Goal: Obtain resource: Obtain resource

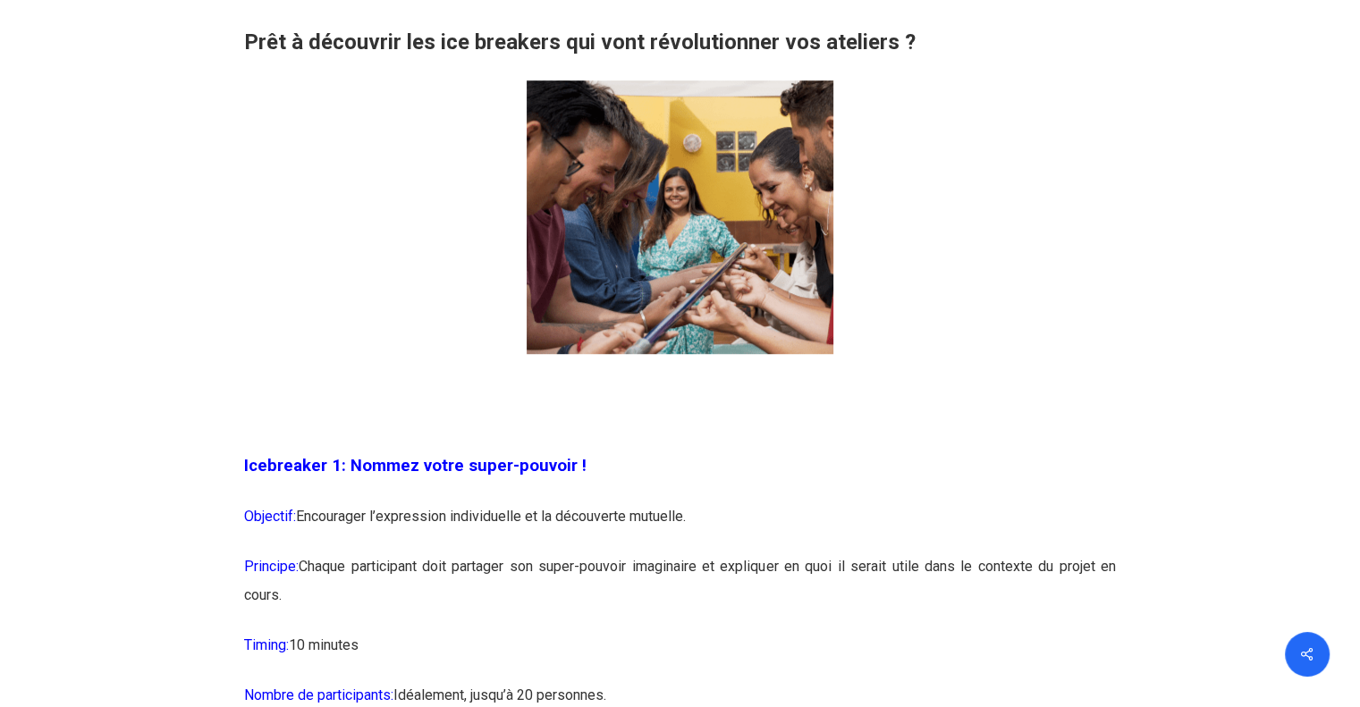
scroll to position [1431, 0]
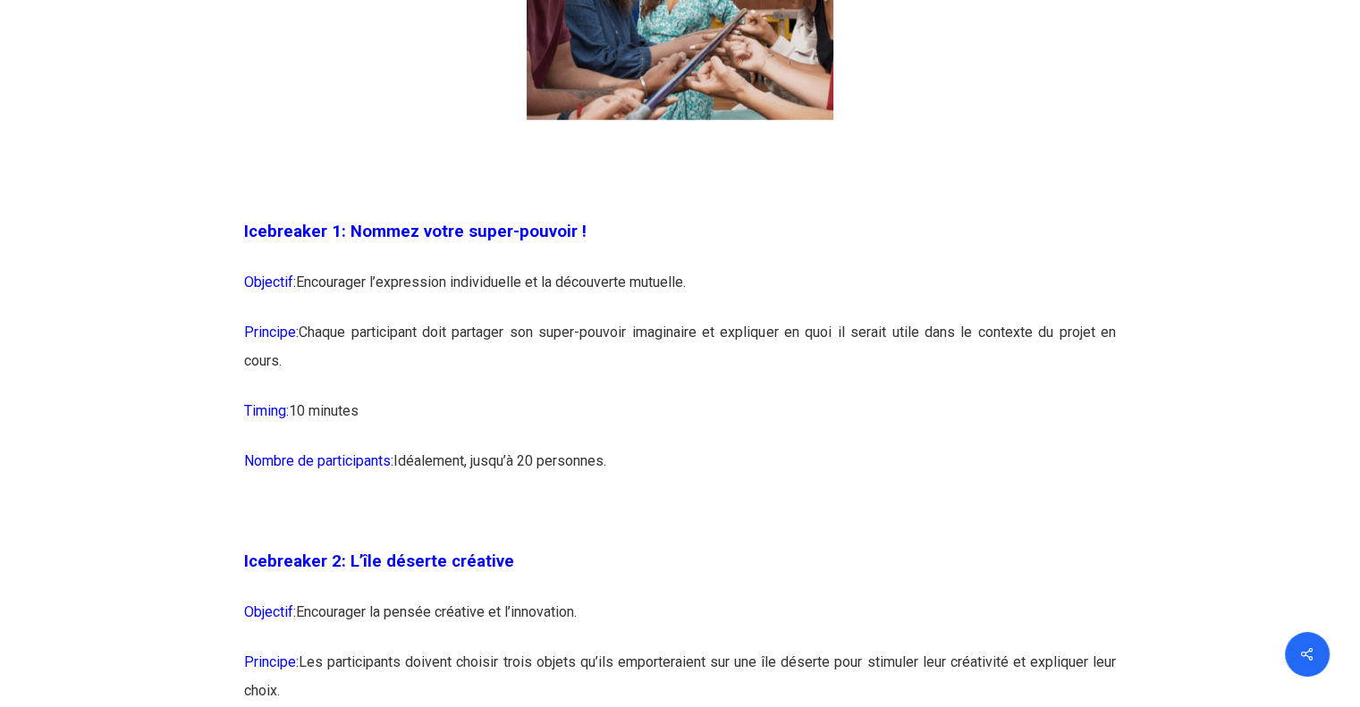
drag, startPoint x: 636, startPoint y: 454, endPoint x: 246, endPoint y: 240, distance: 445.0
copy div "Icebreaker 1: Nommez votre super-pouvoir ! Objectif: Encourager l’expression in…"
click at [837, 514] on p at bounding box center [680, 522] width 872 height 50
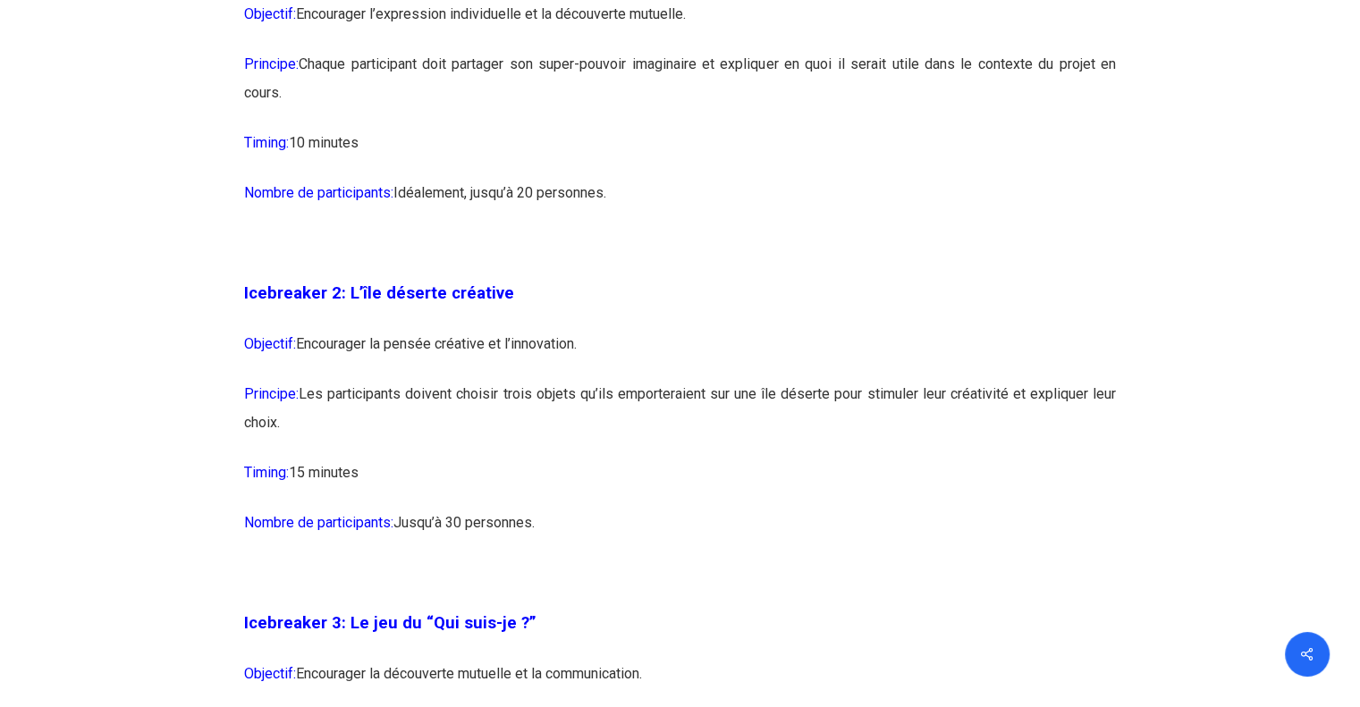
drag, startPoint x: 569, startPoint y: 521, endPoint x: 243, endPoint y: 292, distance: 397.9
copy div "Icebreaker 2: L’île déserte créative Objectif: Encourager la pensée créative et…"
click at [837, 553] on p "Nombre de participants: Jusqu’à 30 personnes." at bounding box center [680, 534] width 872 height 50
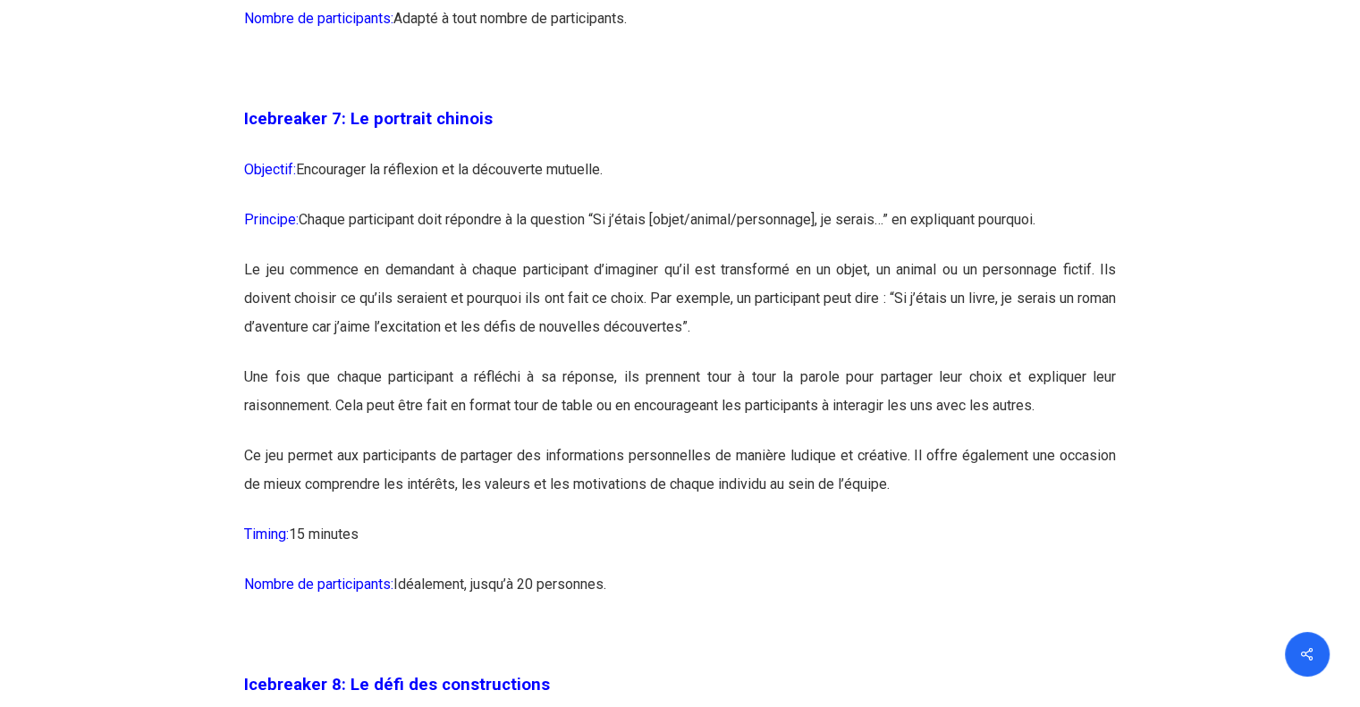
scroll to position [4560, 0]
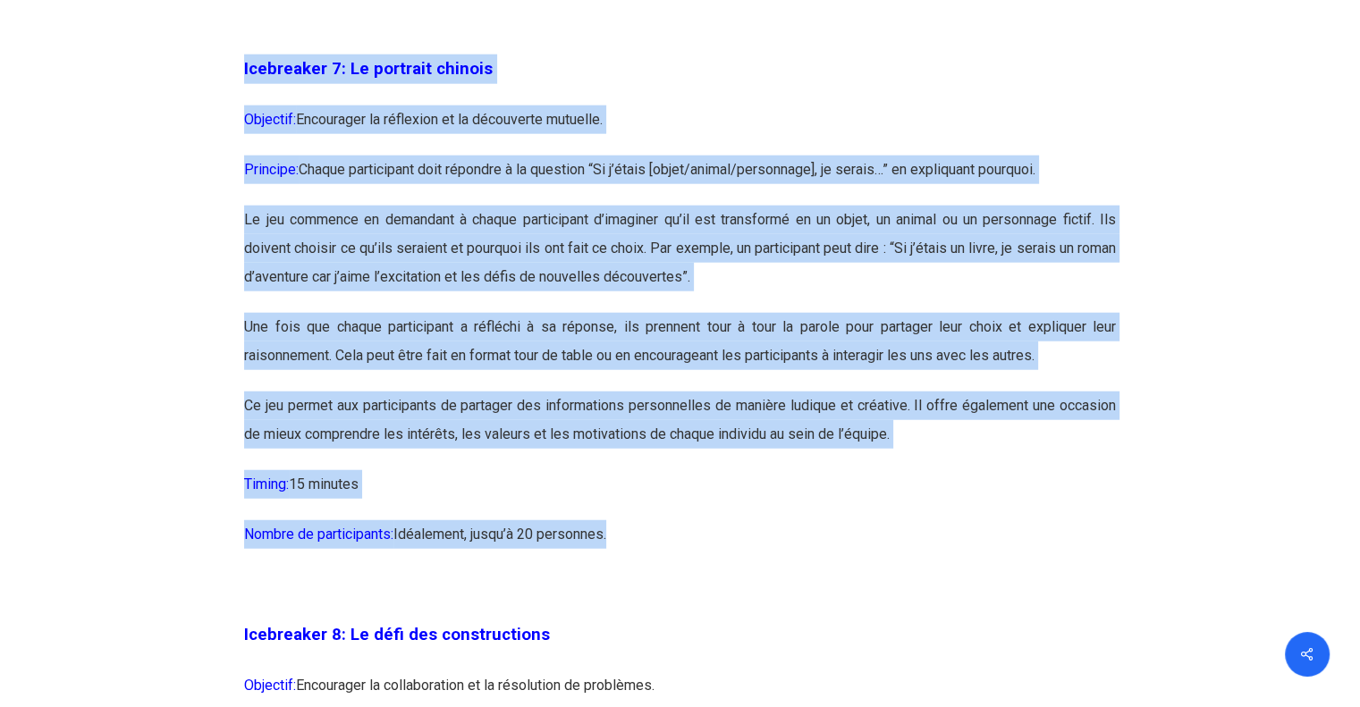
drag, startPoint x: 615, startPoint y: 591, endPoint x: 243, endPoint y: 146, distance: 580.2
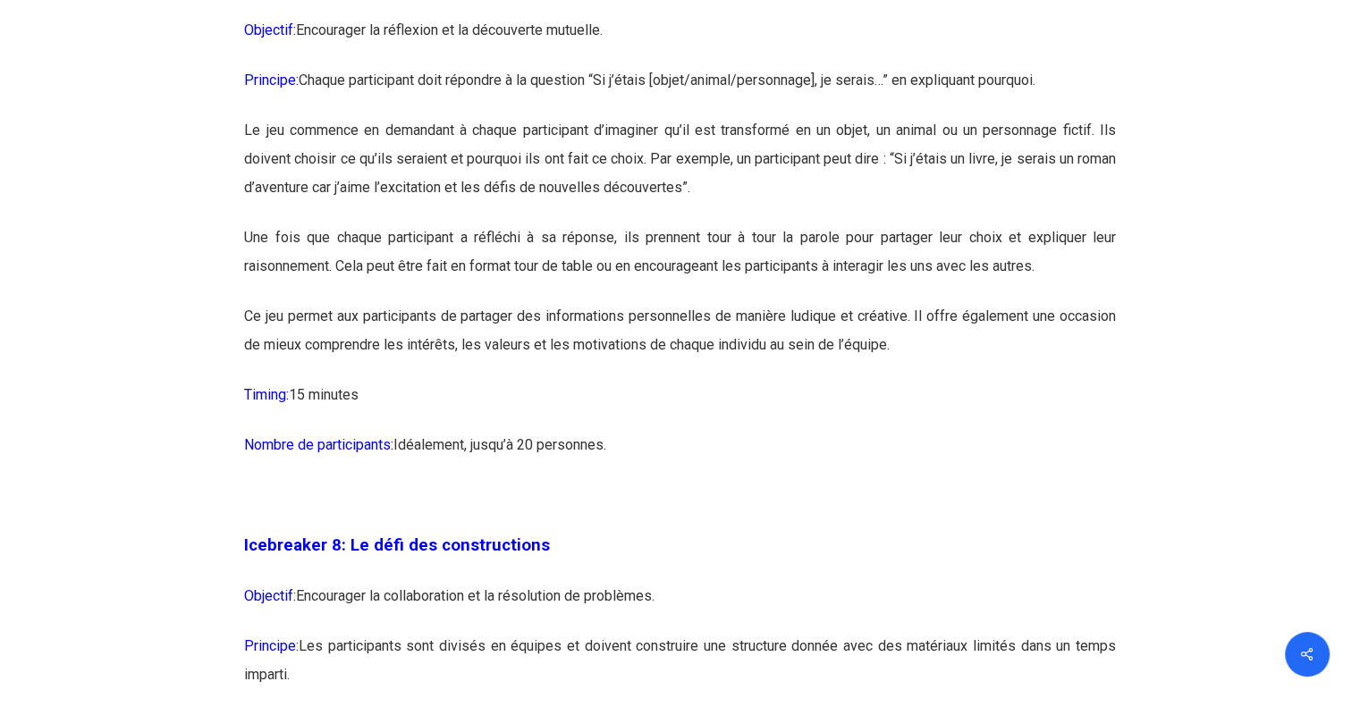
click at [955, 481] on p "Nombre de participants: [GEOGRAPHIC_DATA], jusqu’à 20 personnes." at bounding box center [680, 456] width 872 height 50
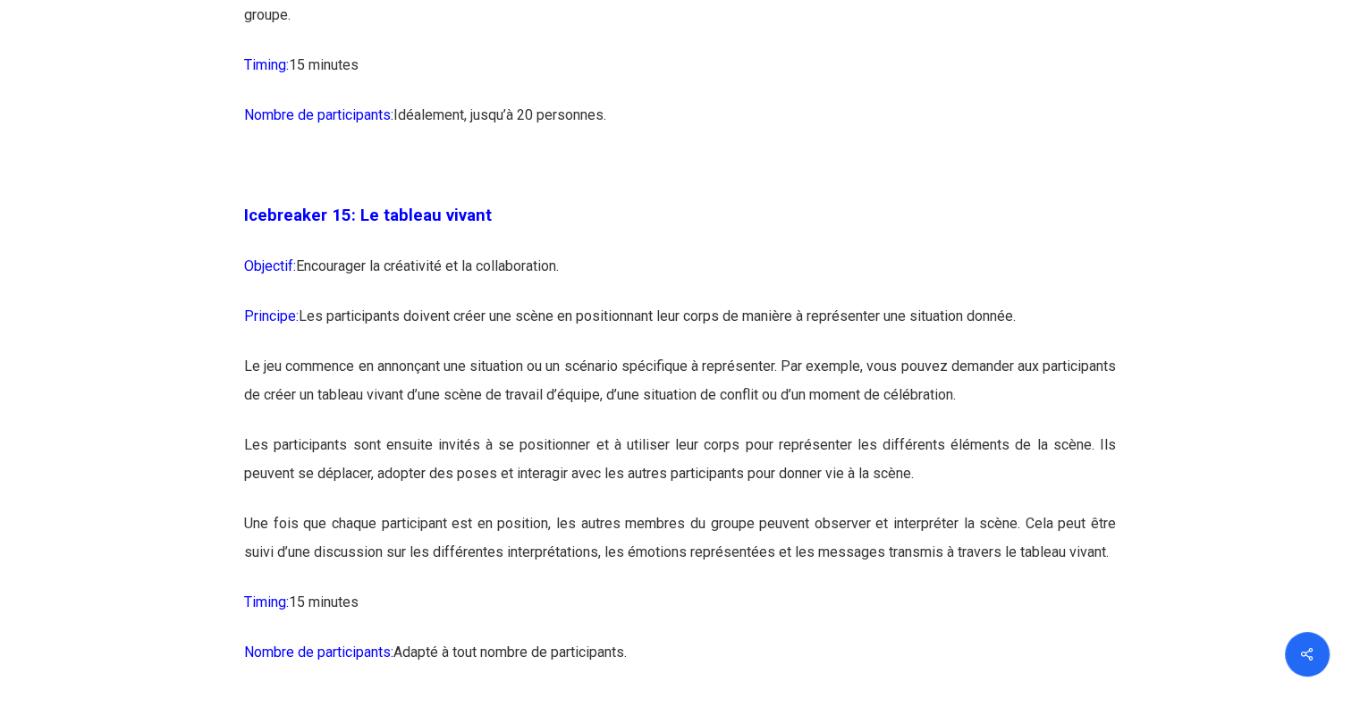
scroll to position [9298, 0]
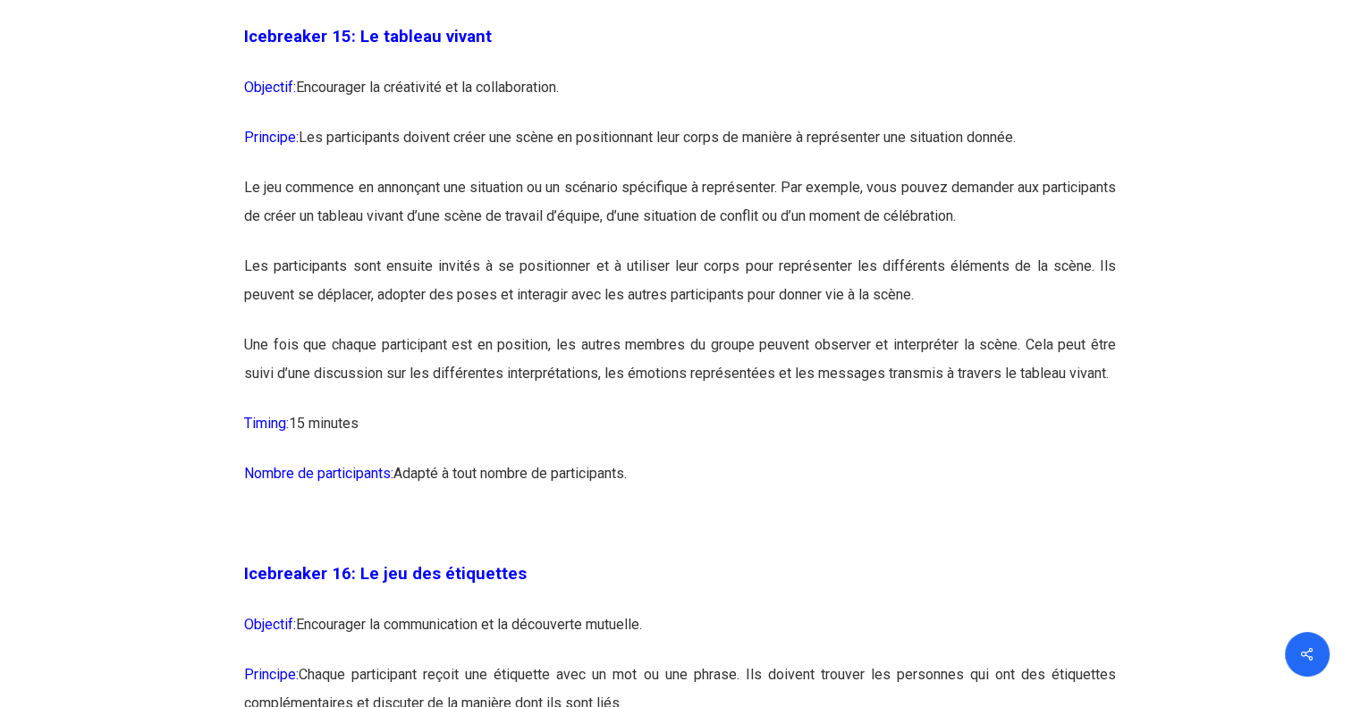
click at [779, 460] on p "Timing: 15 minutes" at bounding box center [680, 434] width 872 height 50
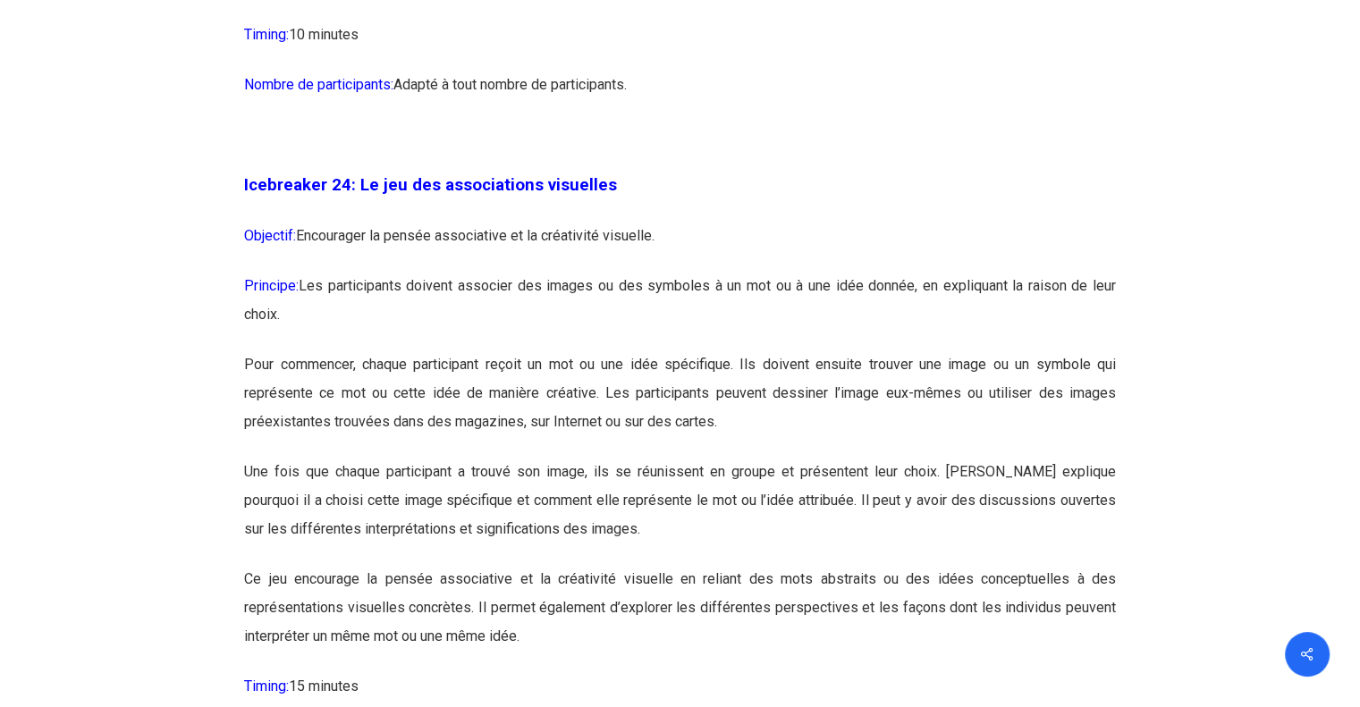
scroll to position [14305, 0]
